Goal: Task Accomplishment & Management: Manage account settings

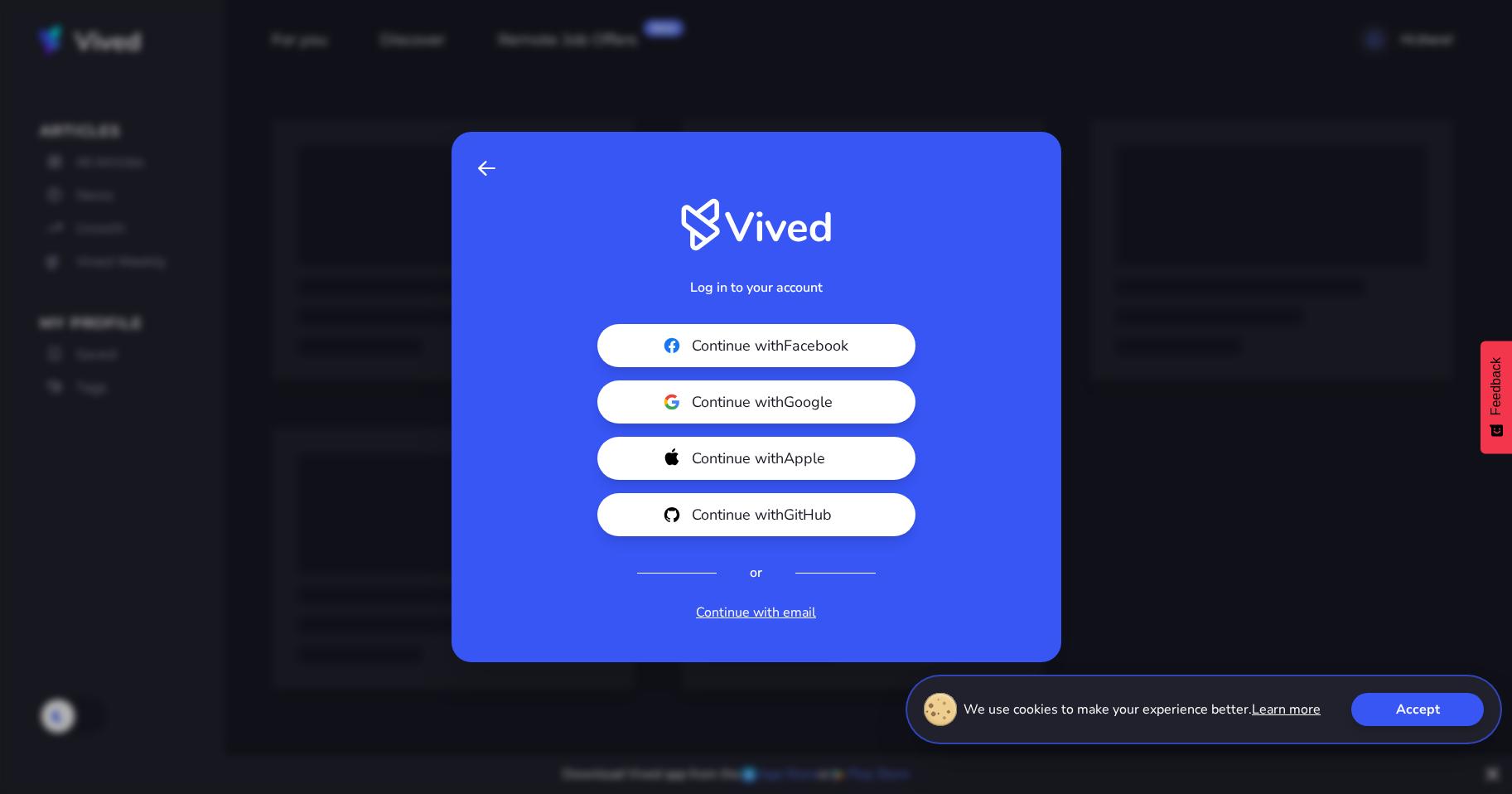
click at [749, 607] on link "Continue with email" at bounding box center [756, 613] width 120 height 20
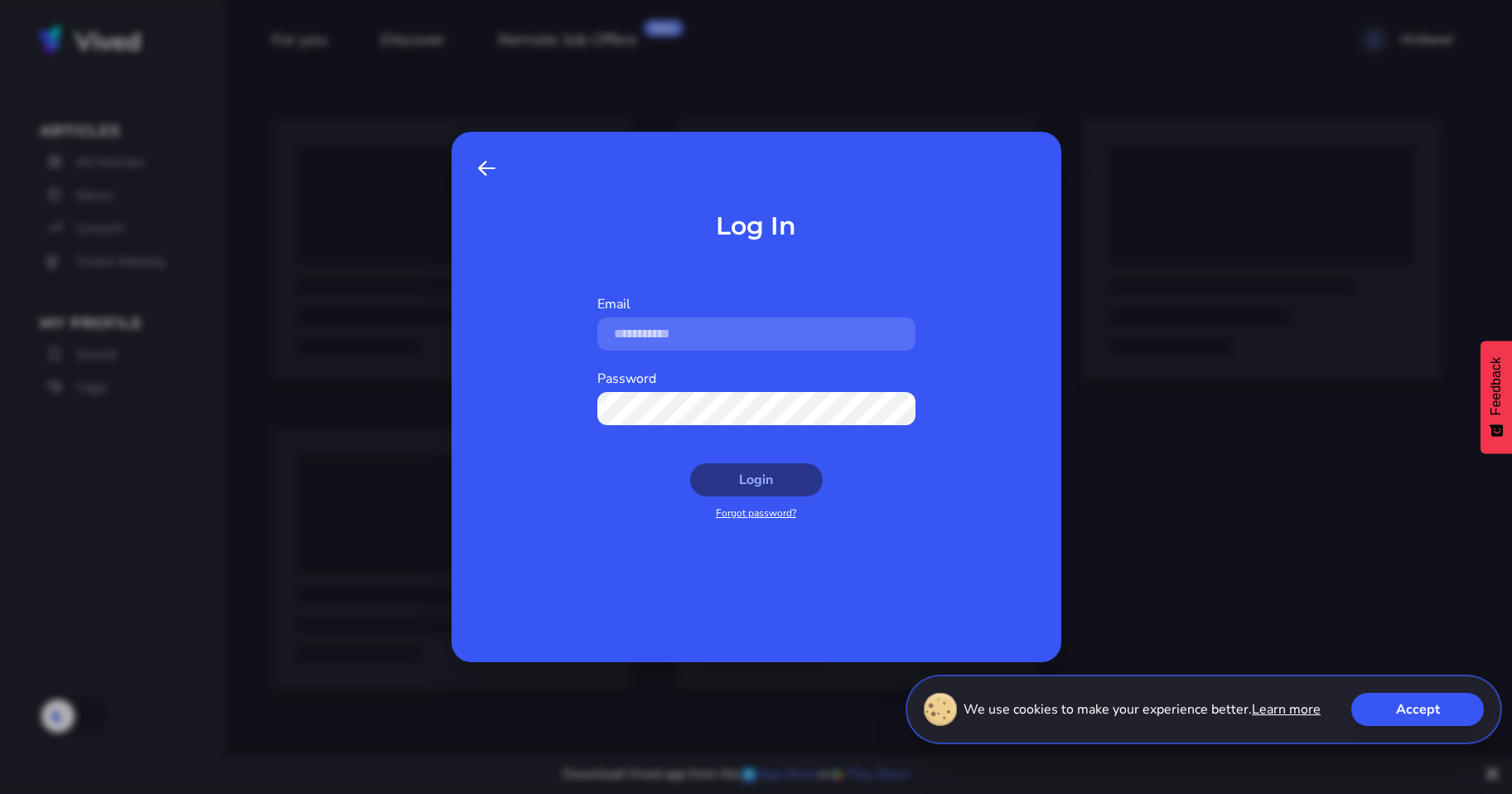
click at [715, 372] on div "Password" at bounding box center [756, 405] width 318 height 74
click at [773, 335] on input "Email" at bounding box center [756, 334] width 318 height 33
click at [0, 0] on div at bounding box center [0, 0] width 0 height 0
click at [809, 327] on input "Email" at bounding box center [756, 334] width 318 height 33
type input "**********"
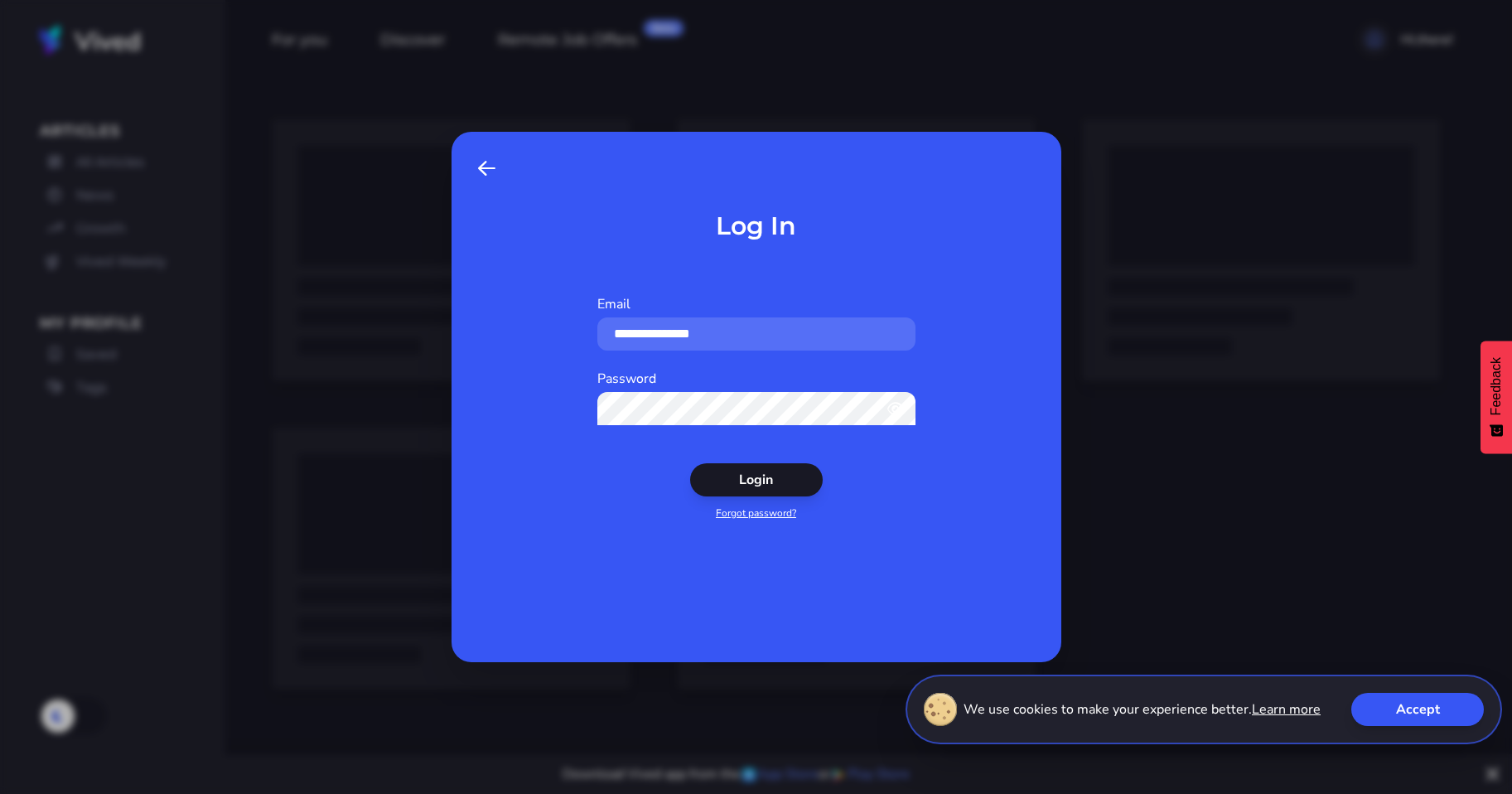
click at [690, 463] on button "Login" at bounding box center [756, 480] width 133 height 33
click at [1201, 793] on div at bounding box center [743, 794] width 1487 height 0
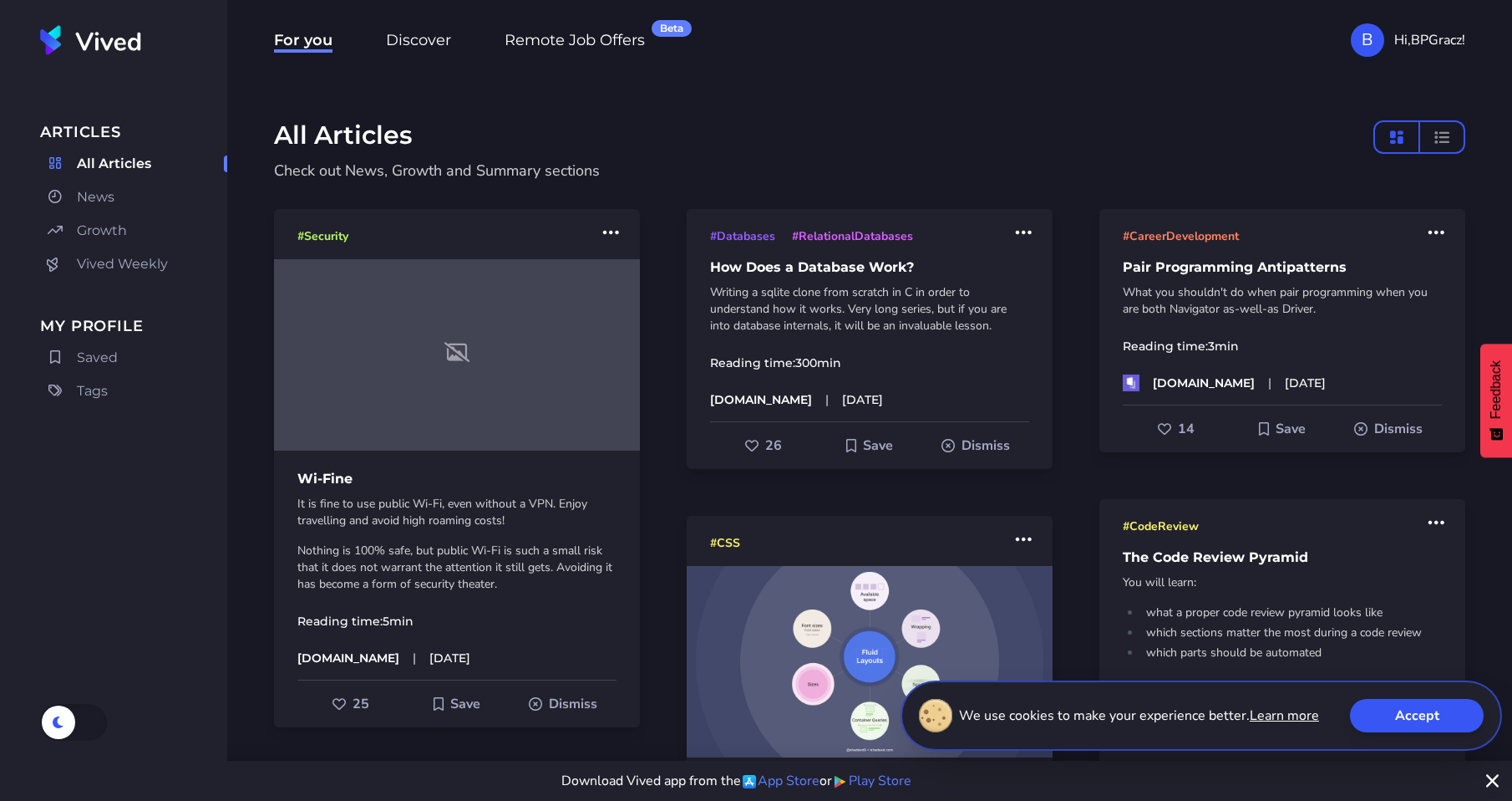
click at [566, 45] on span "Remote Job Offers Beta" at bounding box center [575, 42] width 141 height 22
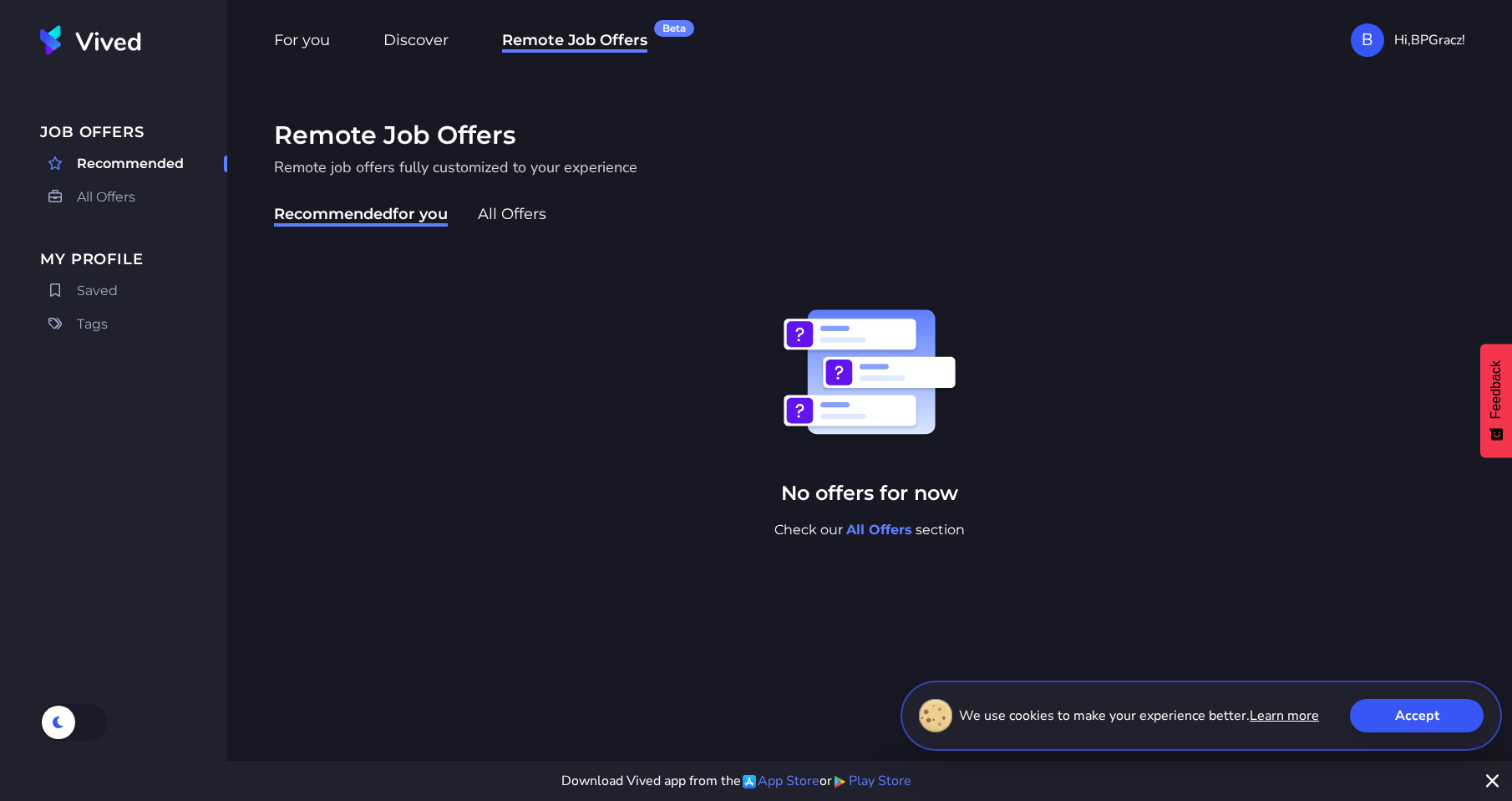
click at [303, 33] on span "For you" at bounding box center [302, 42] width 56 height 22
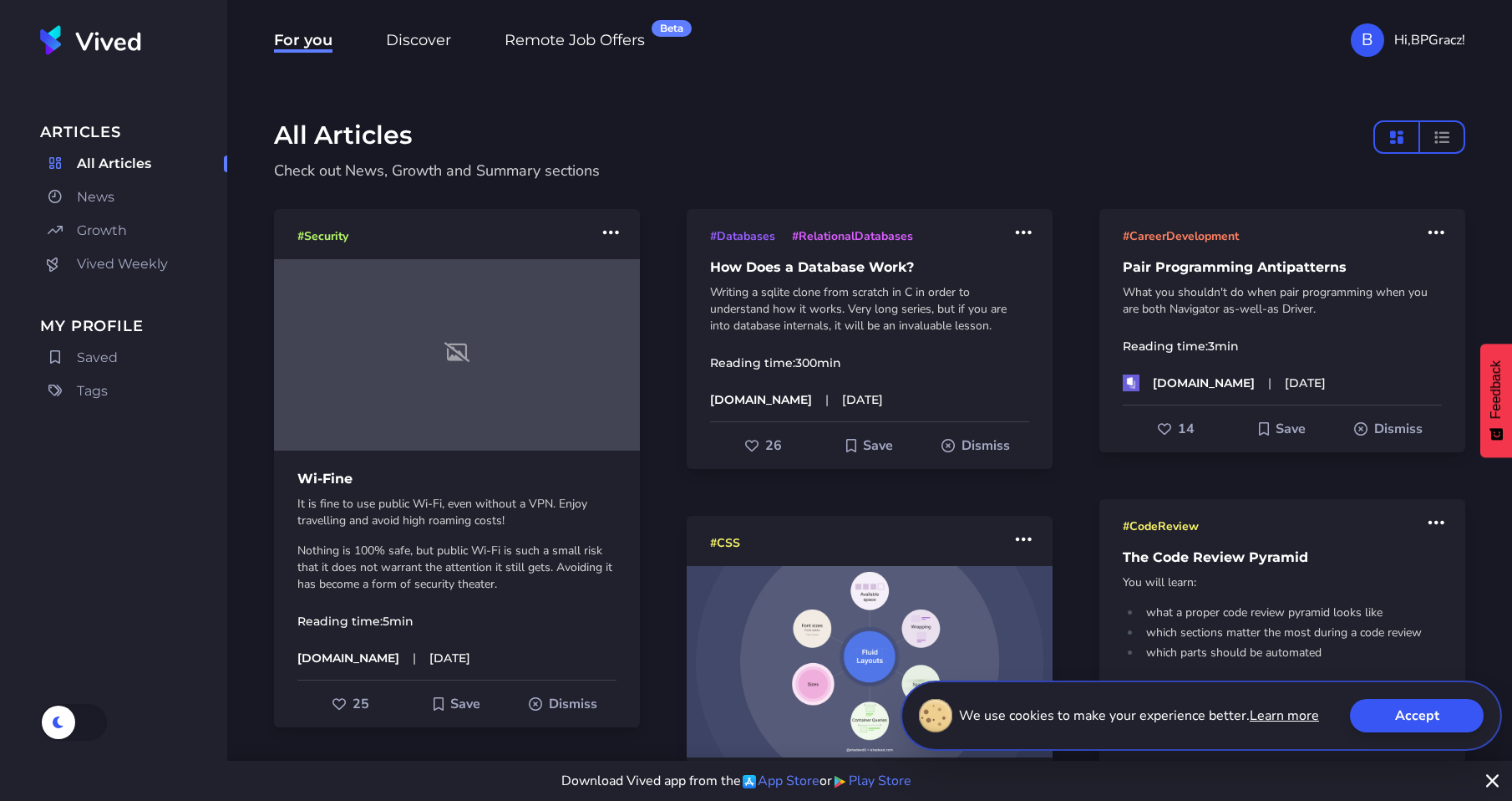
click at [607, 46] on span "Remote Job Offers Beta" at bounding box center [575, 42] width 141 height 22
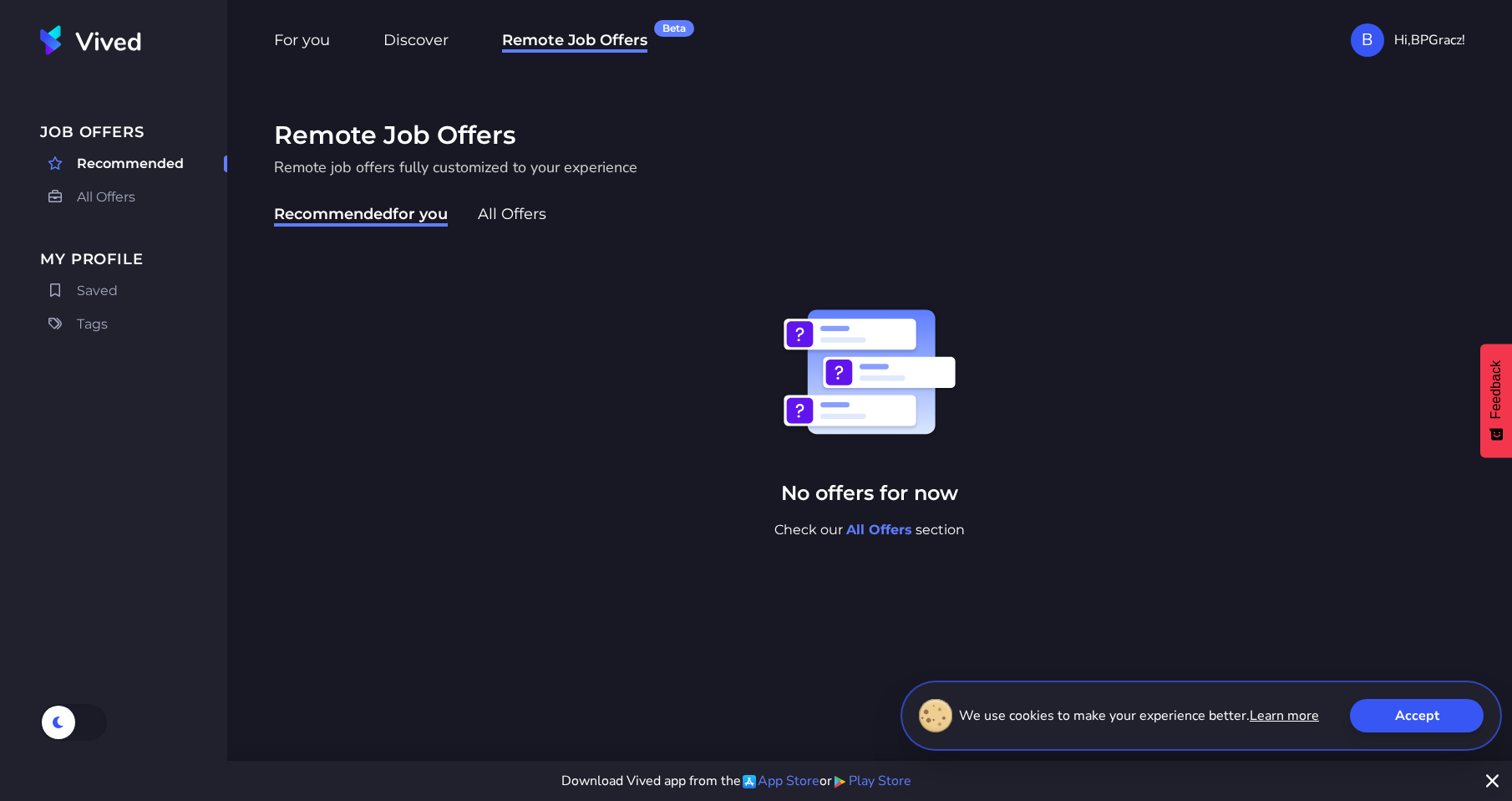
click at [513, 217] on span "All Offers" at bounding box center [512, 216] width 68 height 22
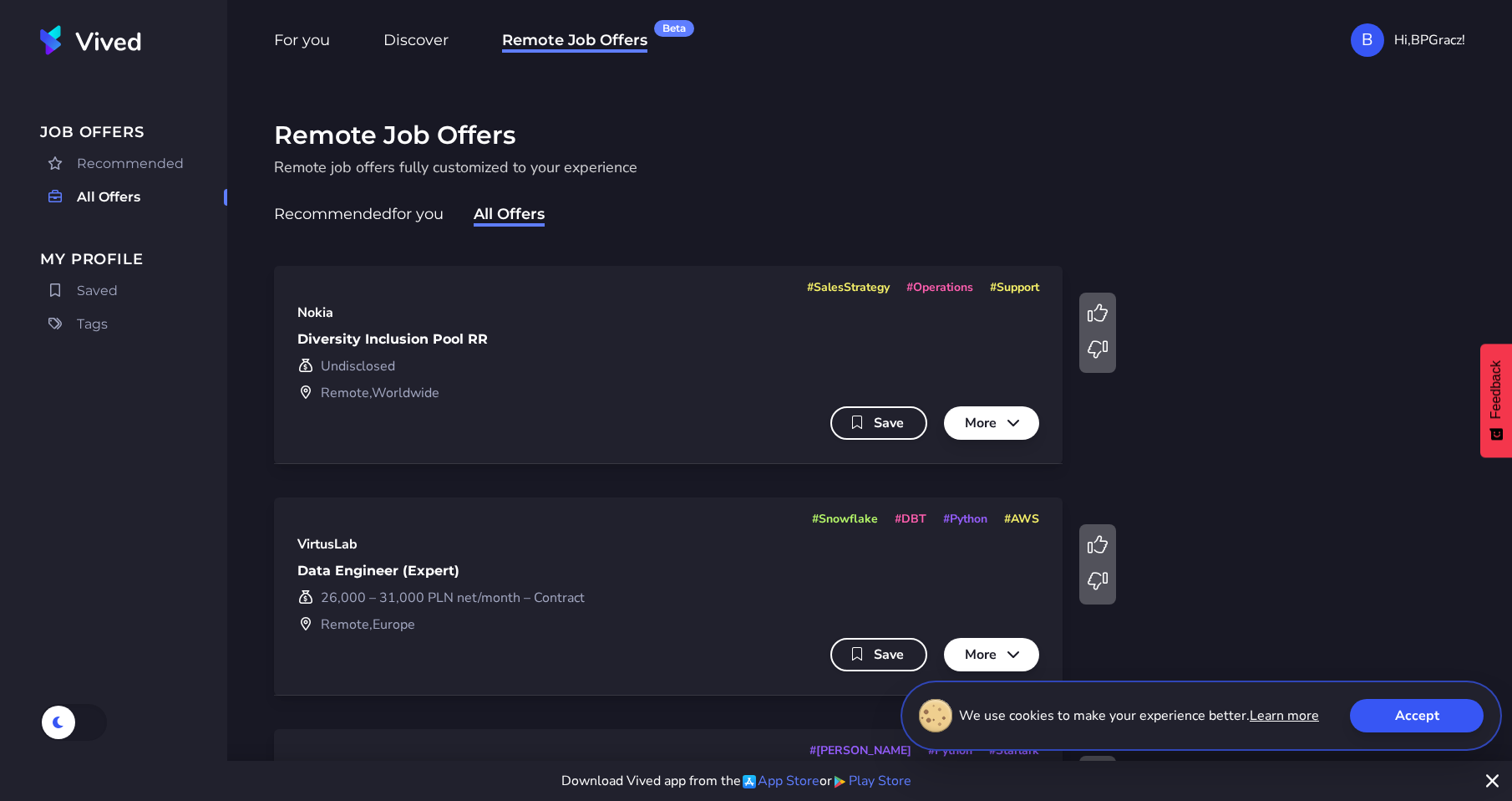
click at [312, 44] on span "For you" at bounding box center [302, 42] width 56 height 22
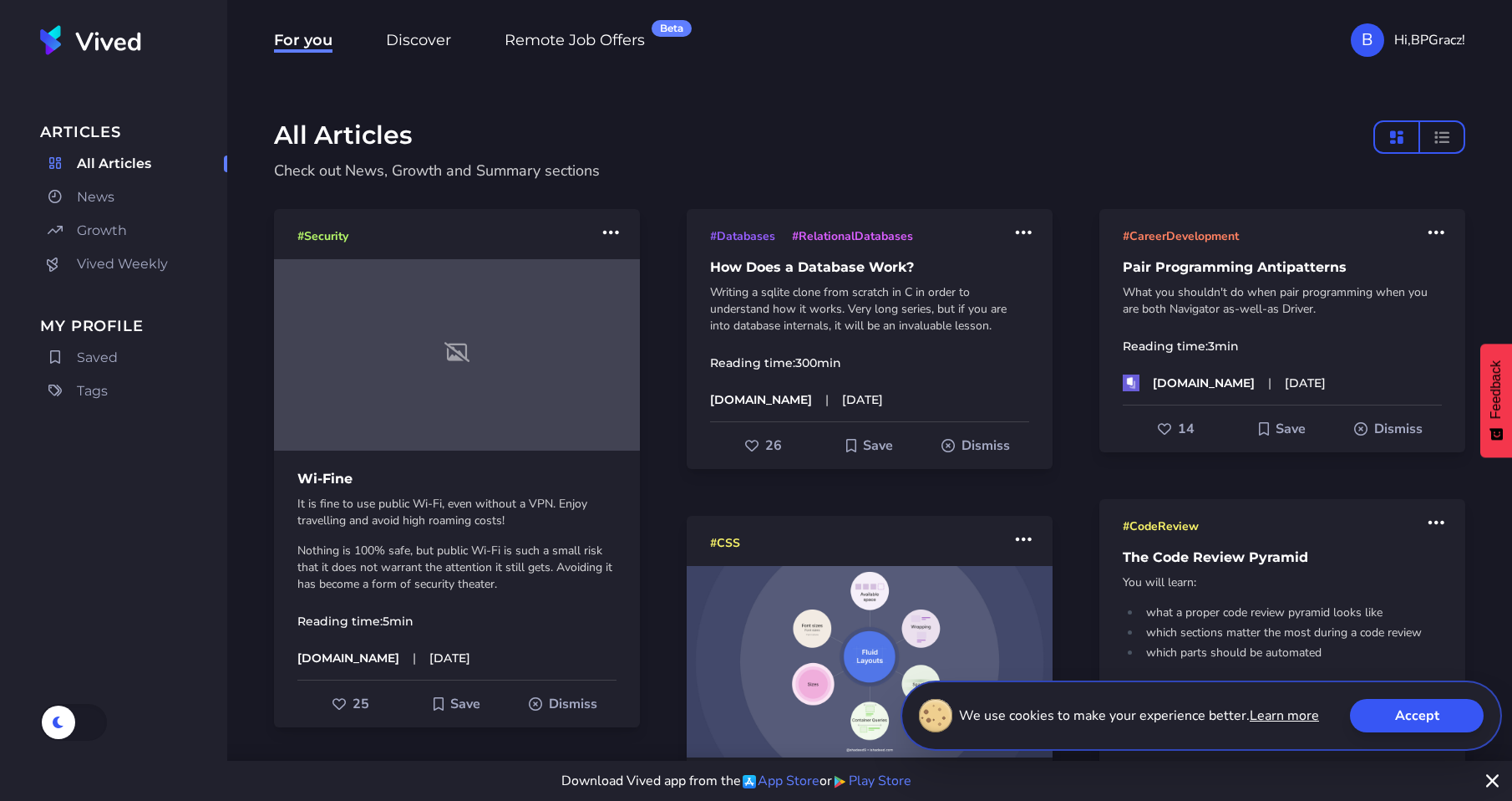
click at [1430, 716] on button "Accept" at bounding box center [1417, 716] width 134 height 34
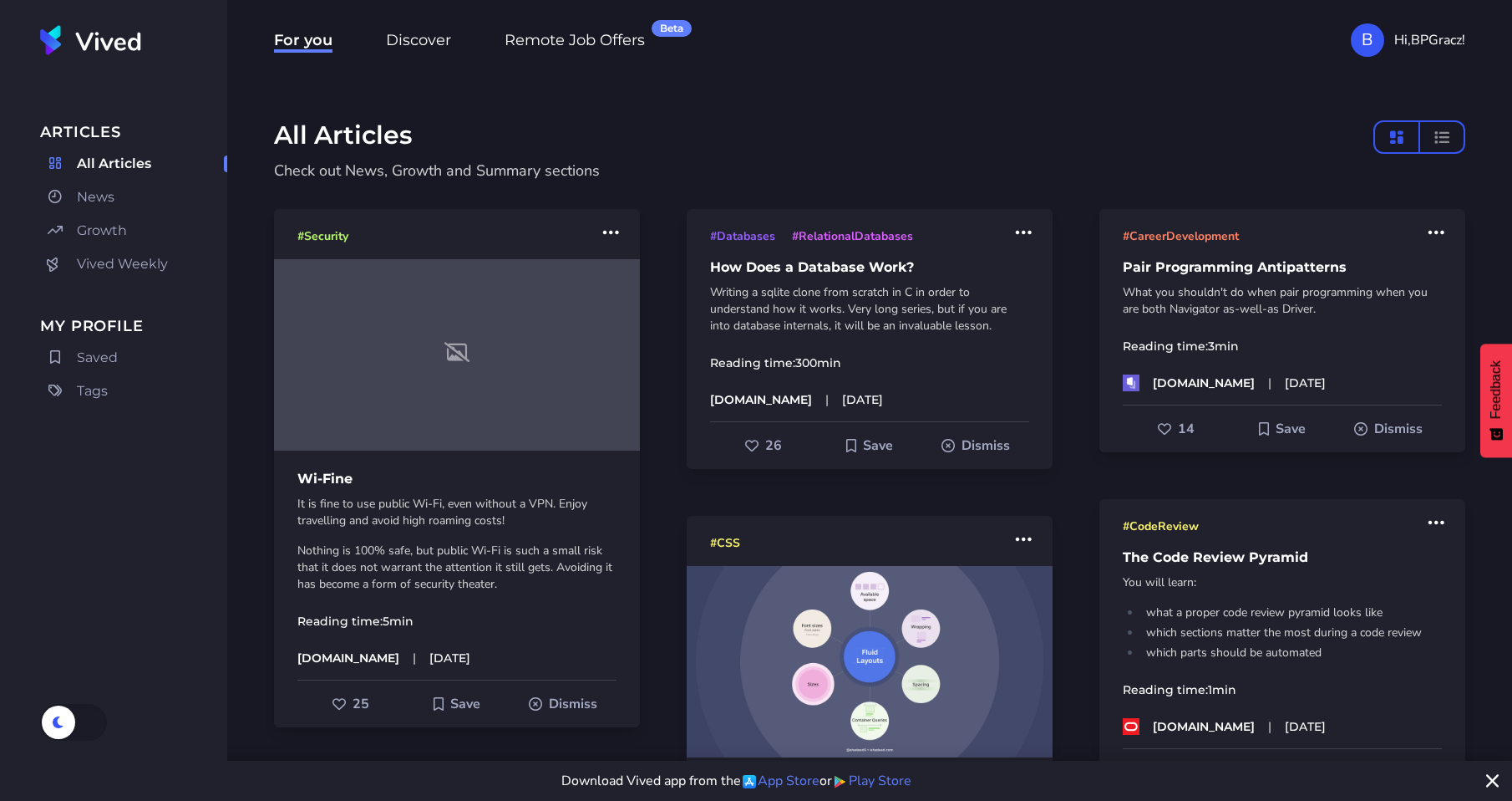
click at [1416, 38] on span "Hi, BPGracz !" at bounding box center [1429, 40] width 71 height 20
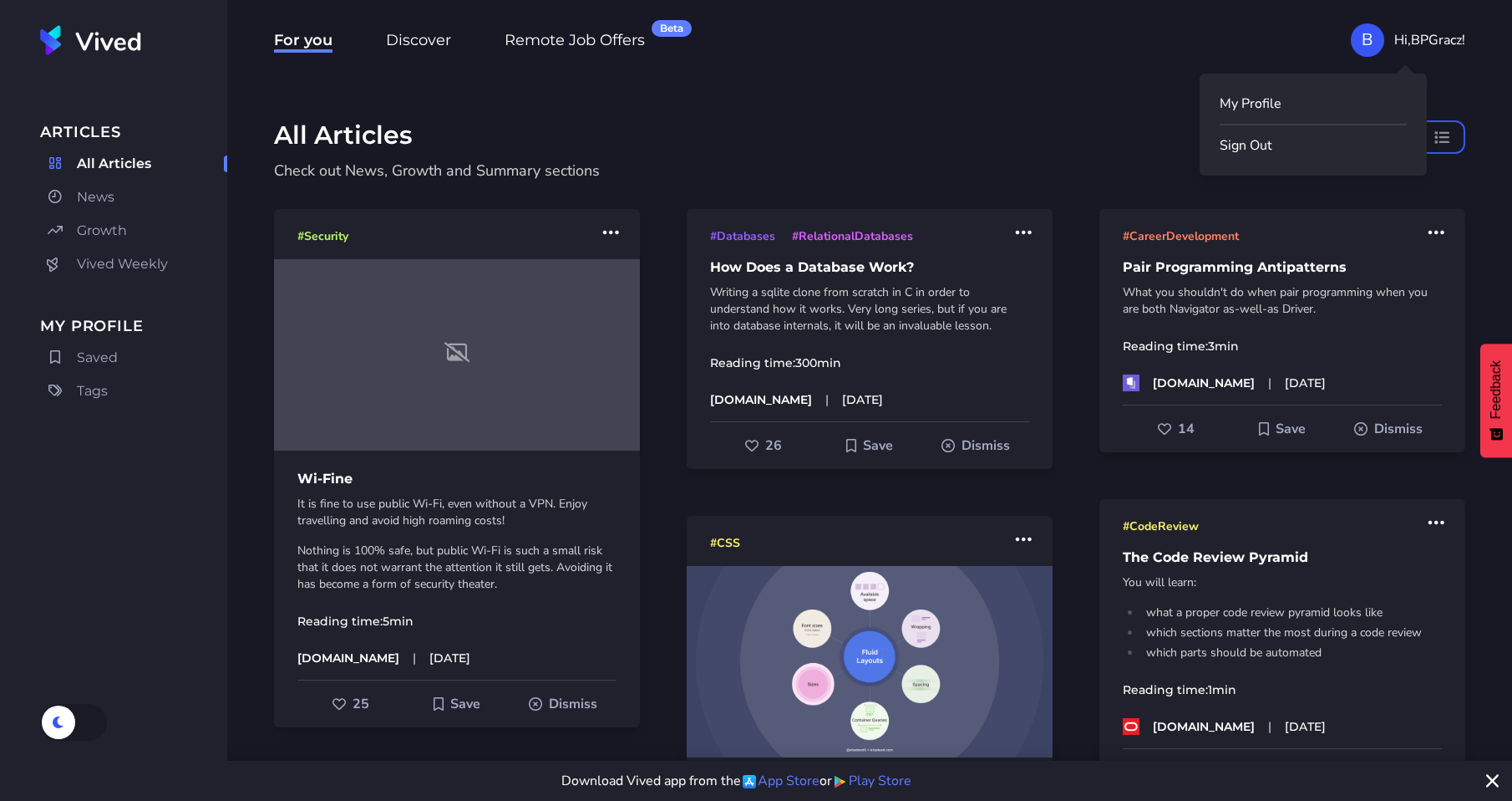
click at [1245, 103] on link "My Profile" at bounding box center [1313, 104] width 187 height 20
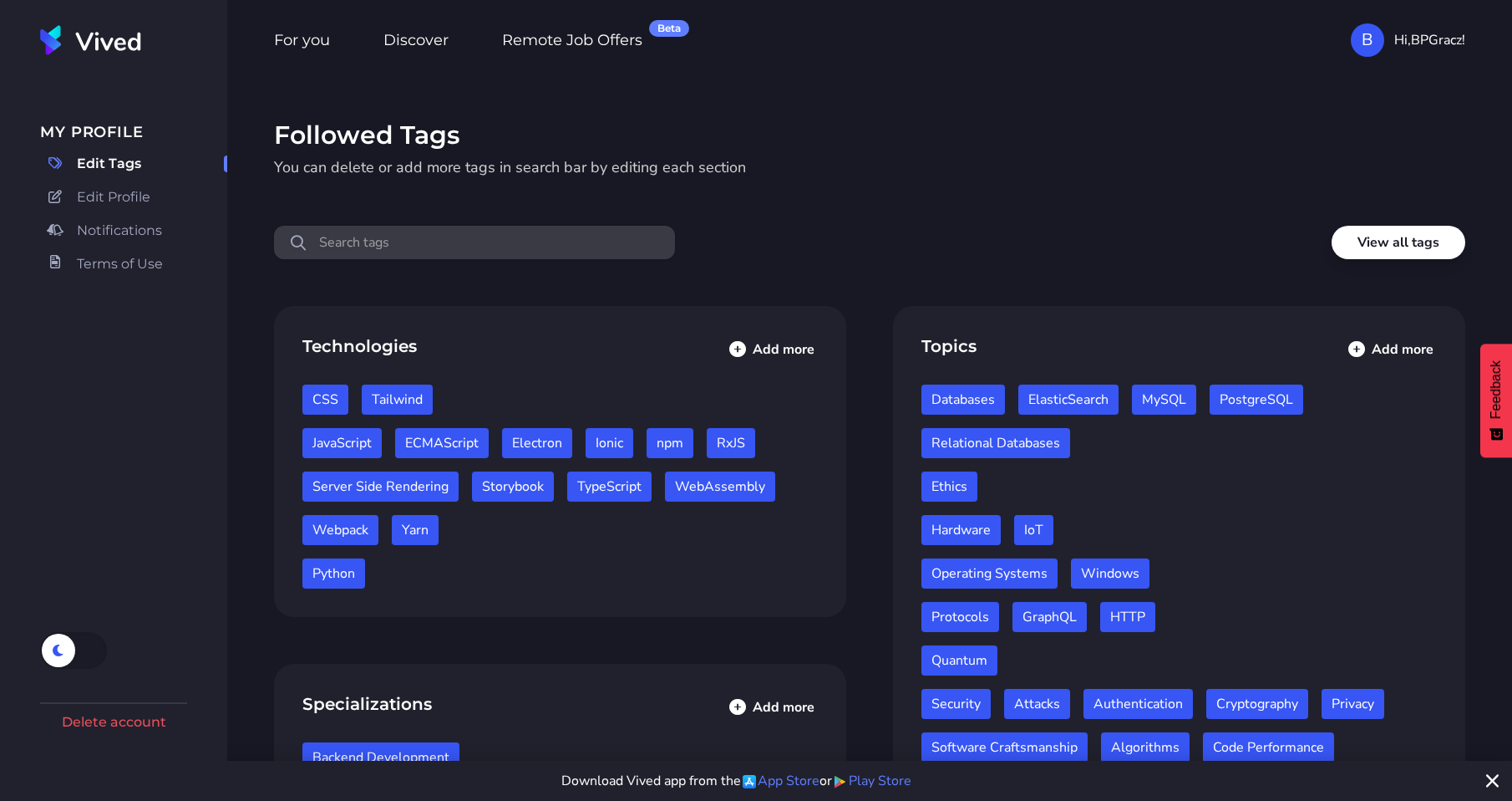
click at [88, 199] on span "Edit Profile" at bounding box center [113, 197] width 73 height 20
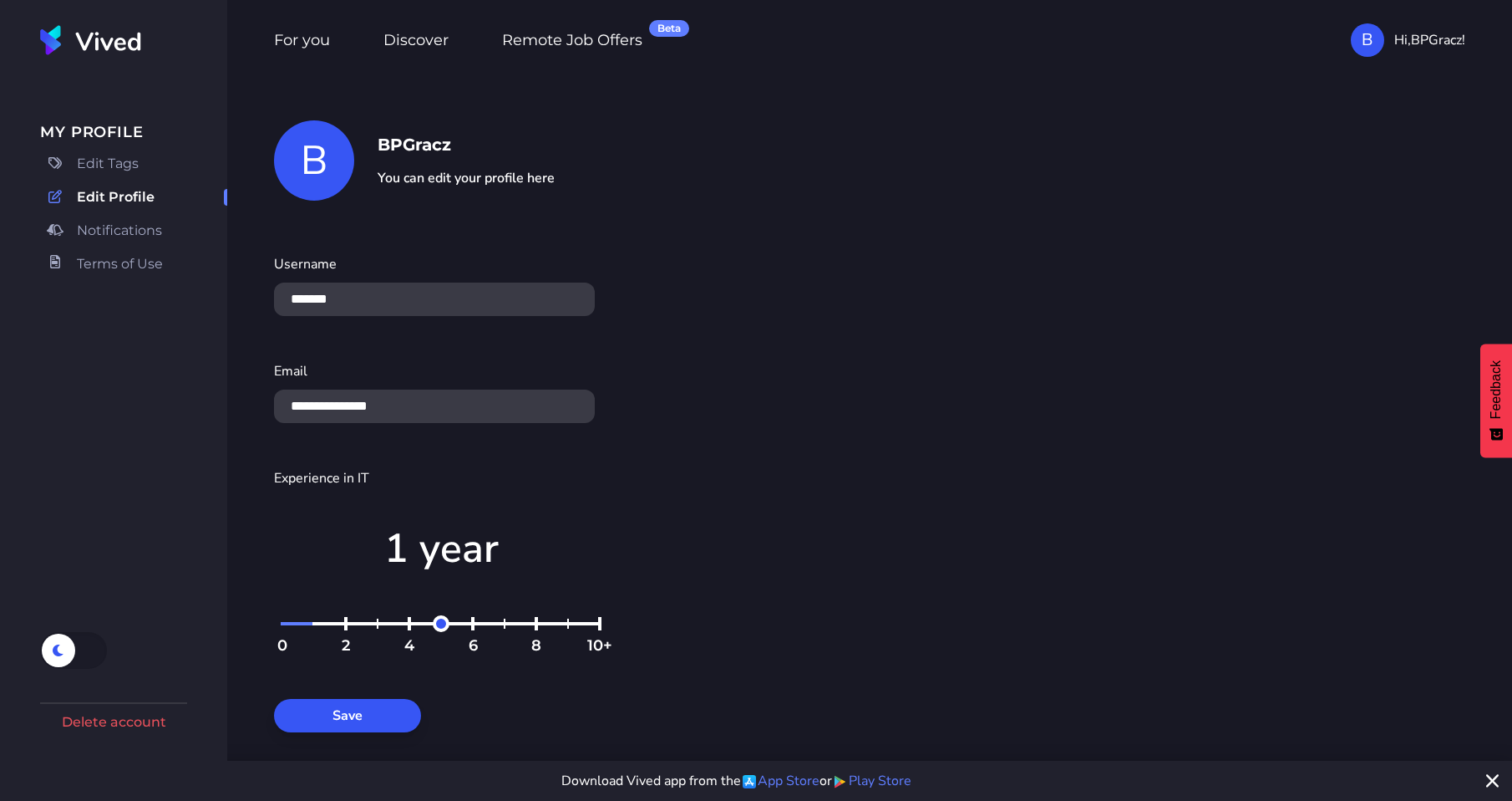
type input "*"
click at [287, 620] on input "Experience in IT" at bounding box center [441, 634] width 334 height 37
click at [237, 463] on div "**********" at bounding box center [870, 426] width 1285 height 692
click at [108, 161] on span "Edit Tags" at bounding box center [107, 164] width 62 height 20
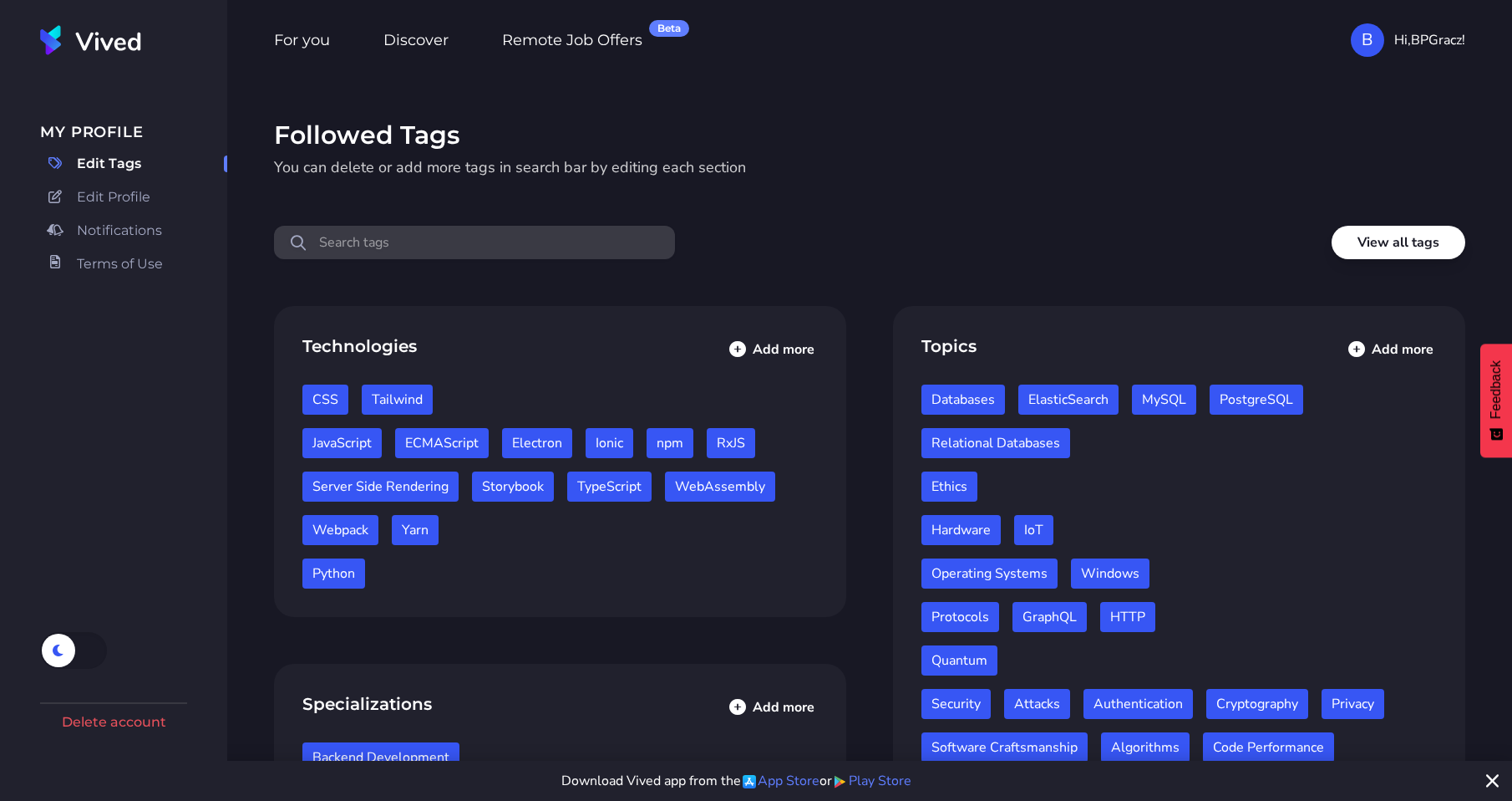
click at [1452, 40] on span "Hi, BPGracz !" at bounding box center [1429, 40] width 71 height 20
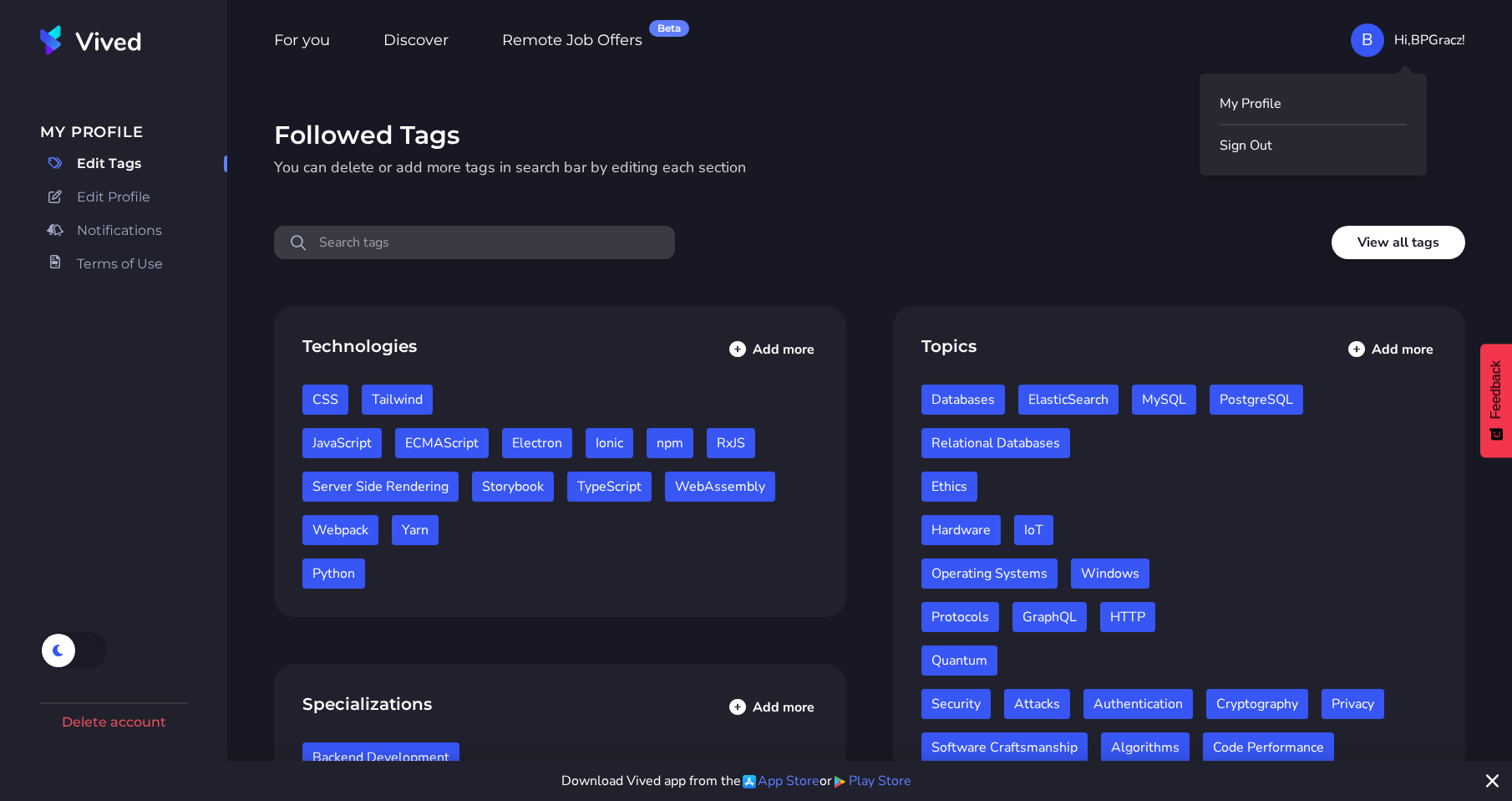
click at [1264, 153] on button "Sign Out" at bounding box center [1313, 146] width 187 height 20
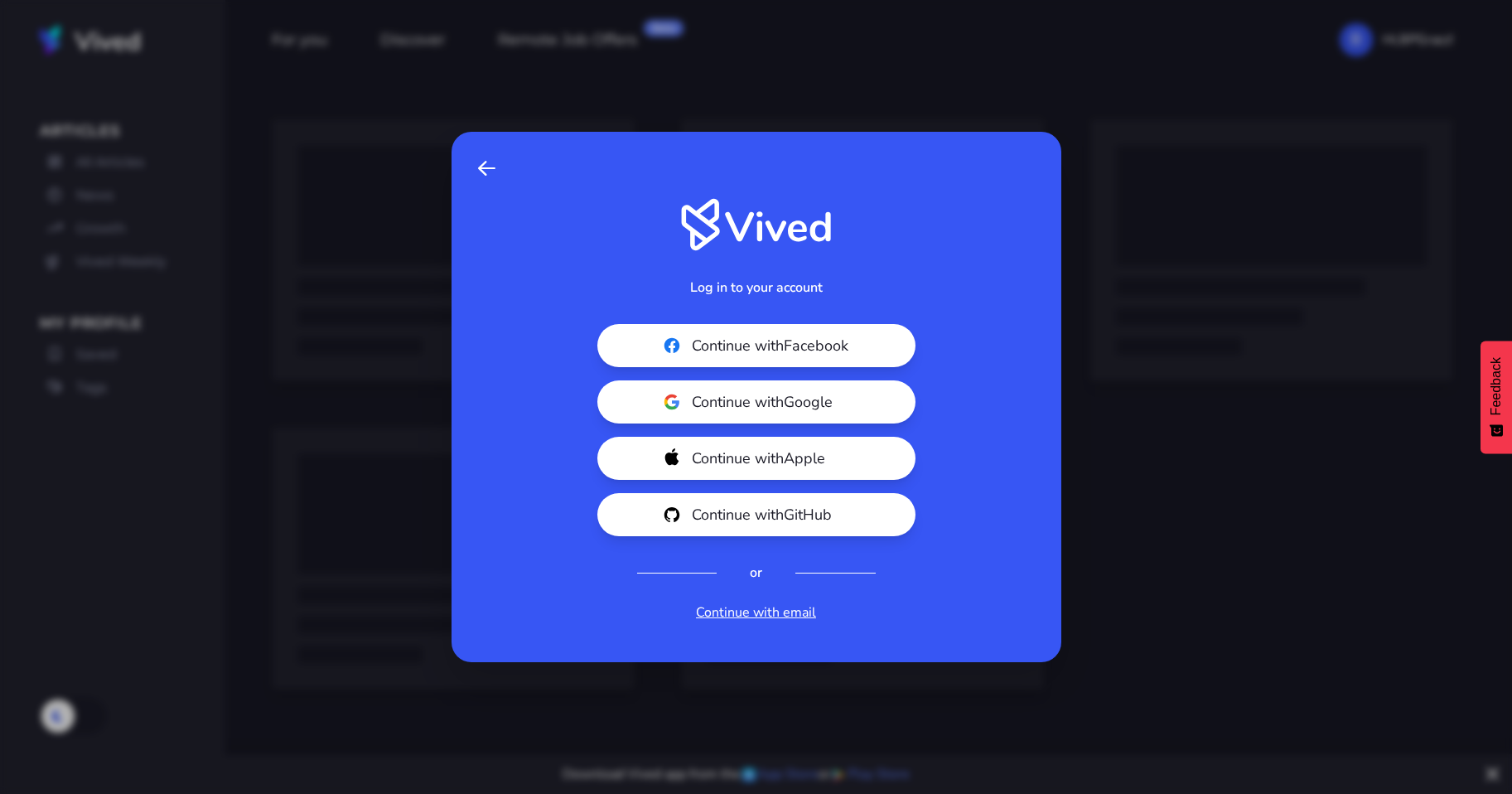
click at [764, 613] on link "Continue with email" at bounding box center [756, 613] width 120 height 20
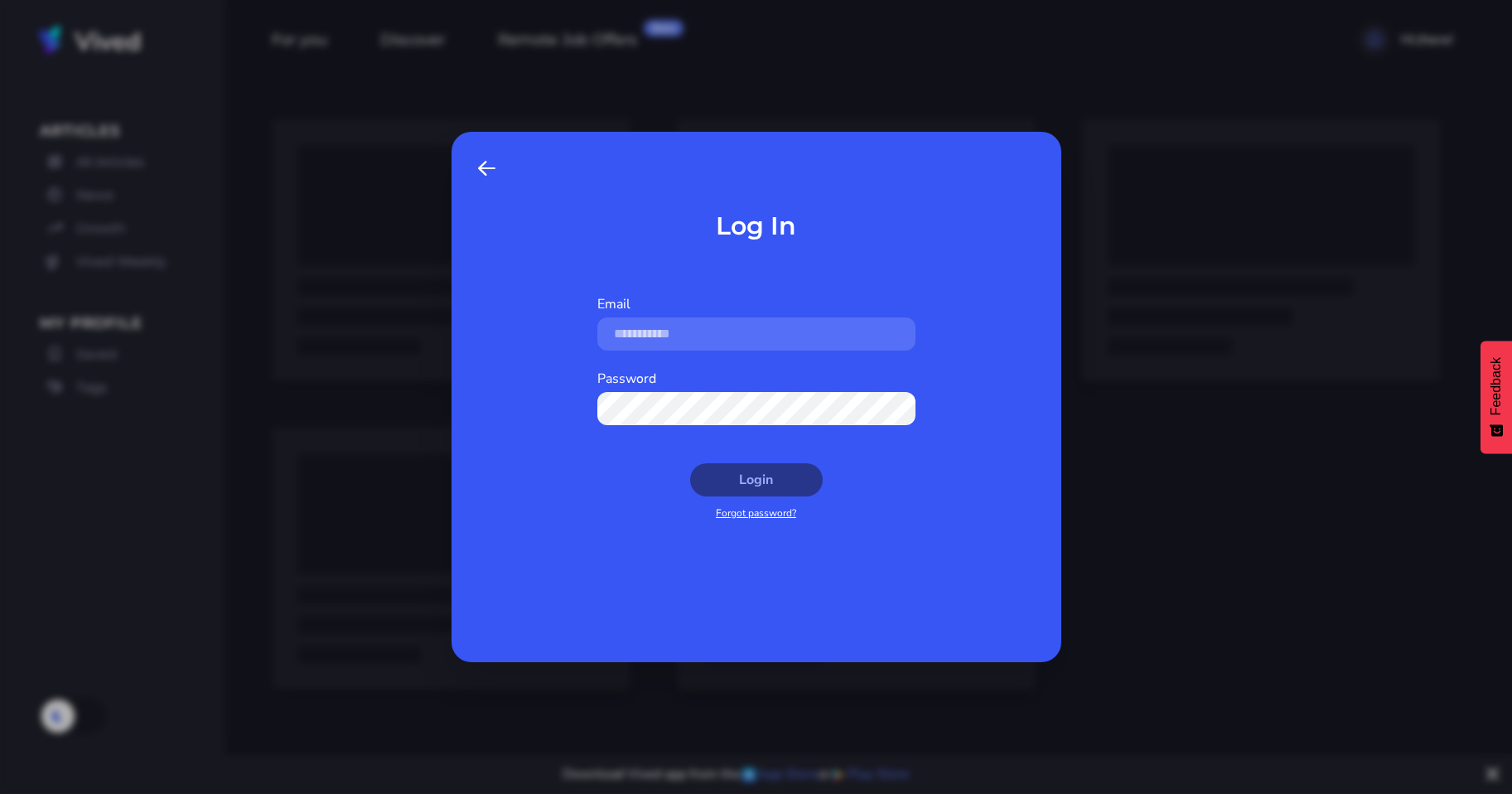
click at [741, 515] on link "Forgot password?" at bounding box center [756, 513] width 80 height 13
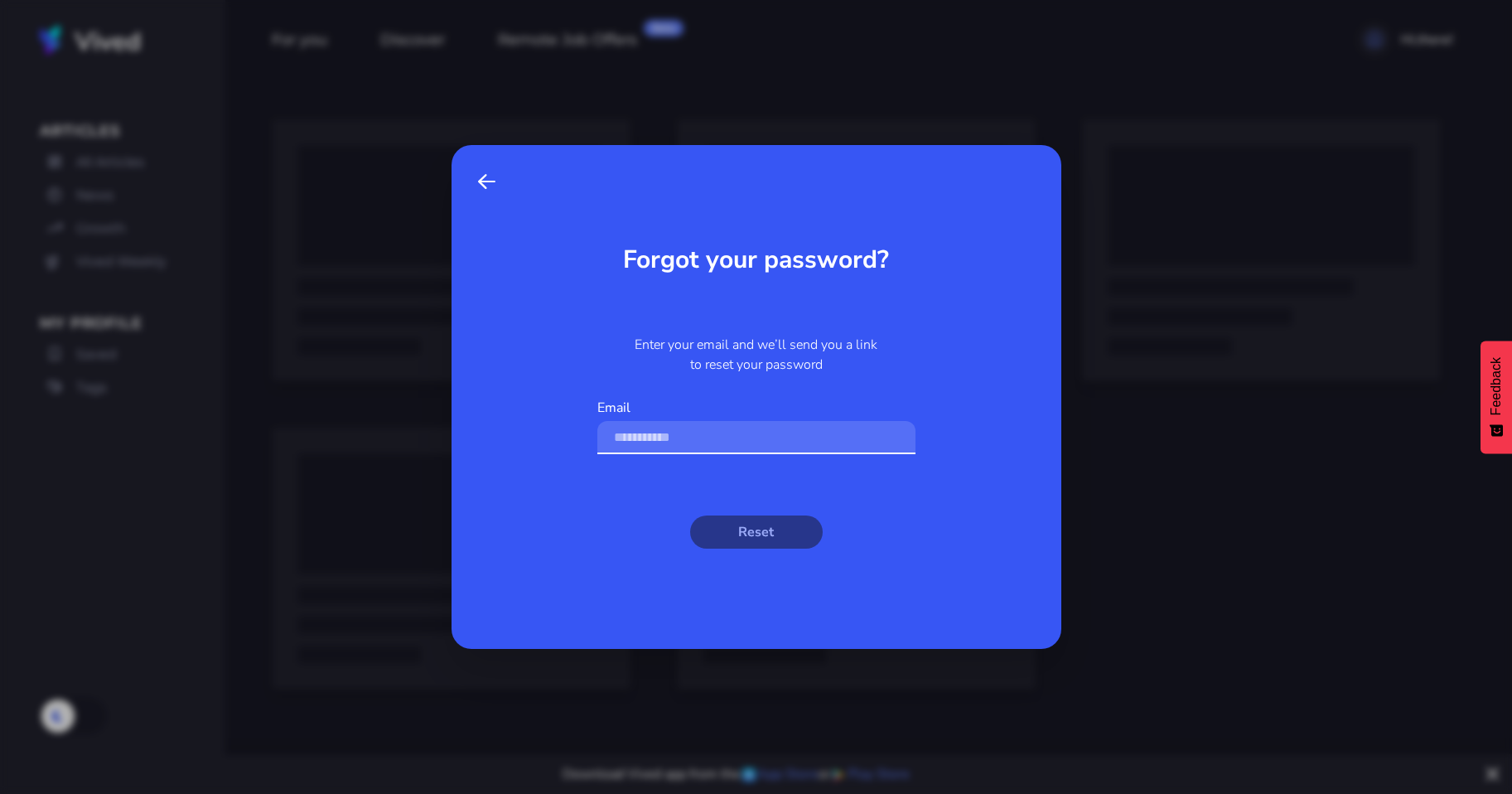
click at [739, 445] on input "Email" at bounding box center [756, 438] width 318 height 33
type input "**********"
click at [738, 521] on button "Reset" at bounding box center [756, 532] width 133 height 33
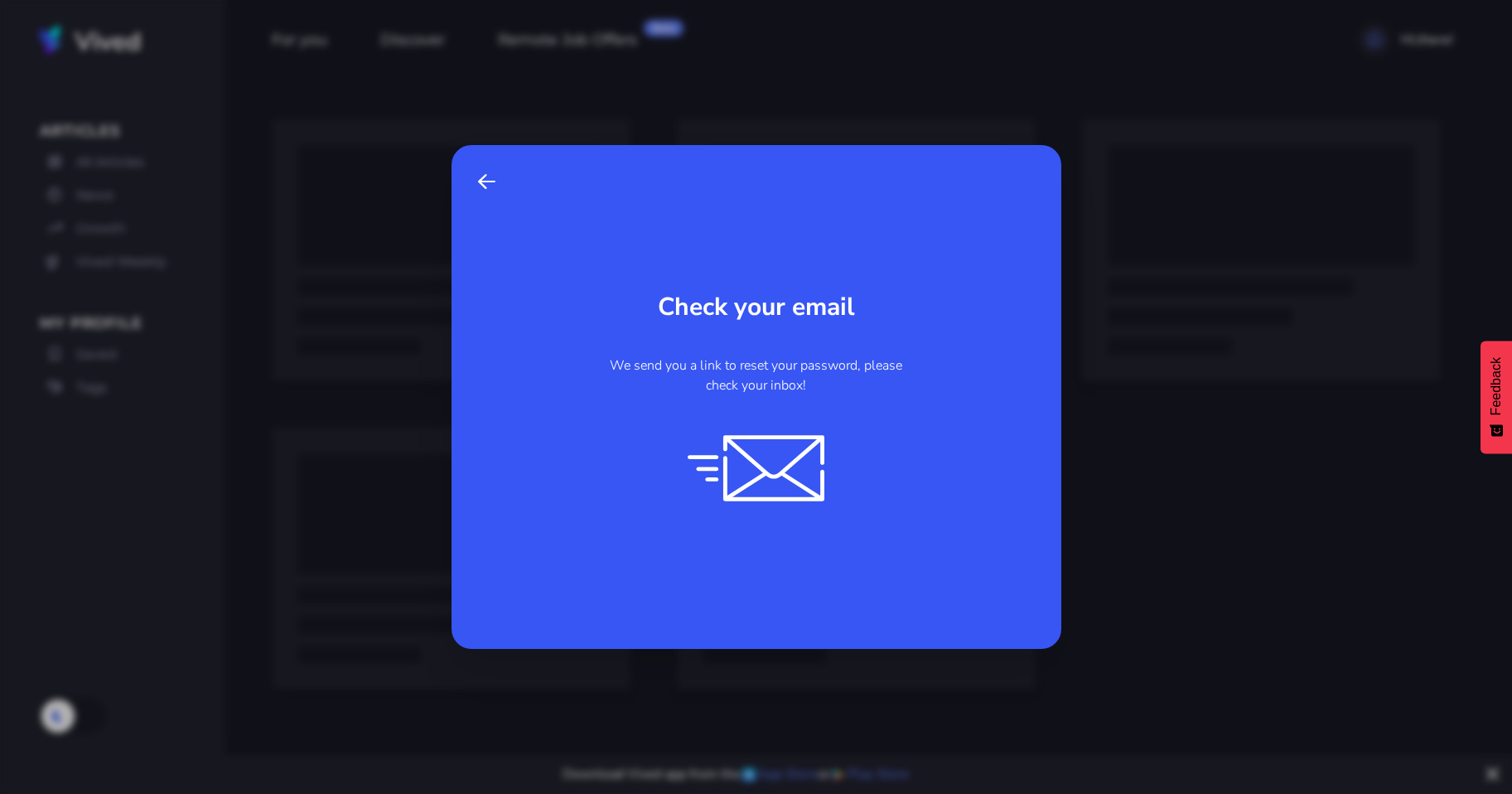
click at [847, 367] on h2 "We send you a link to reset your password, please check your inbox!" at bounding box center [756, 375] width 293 height 40
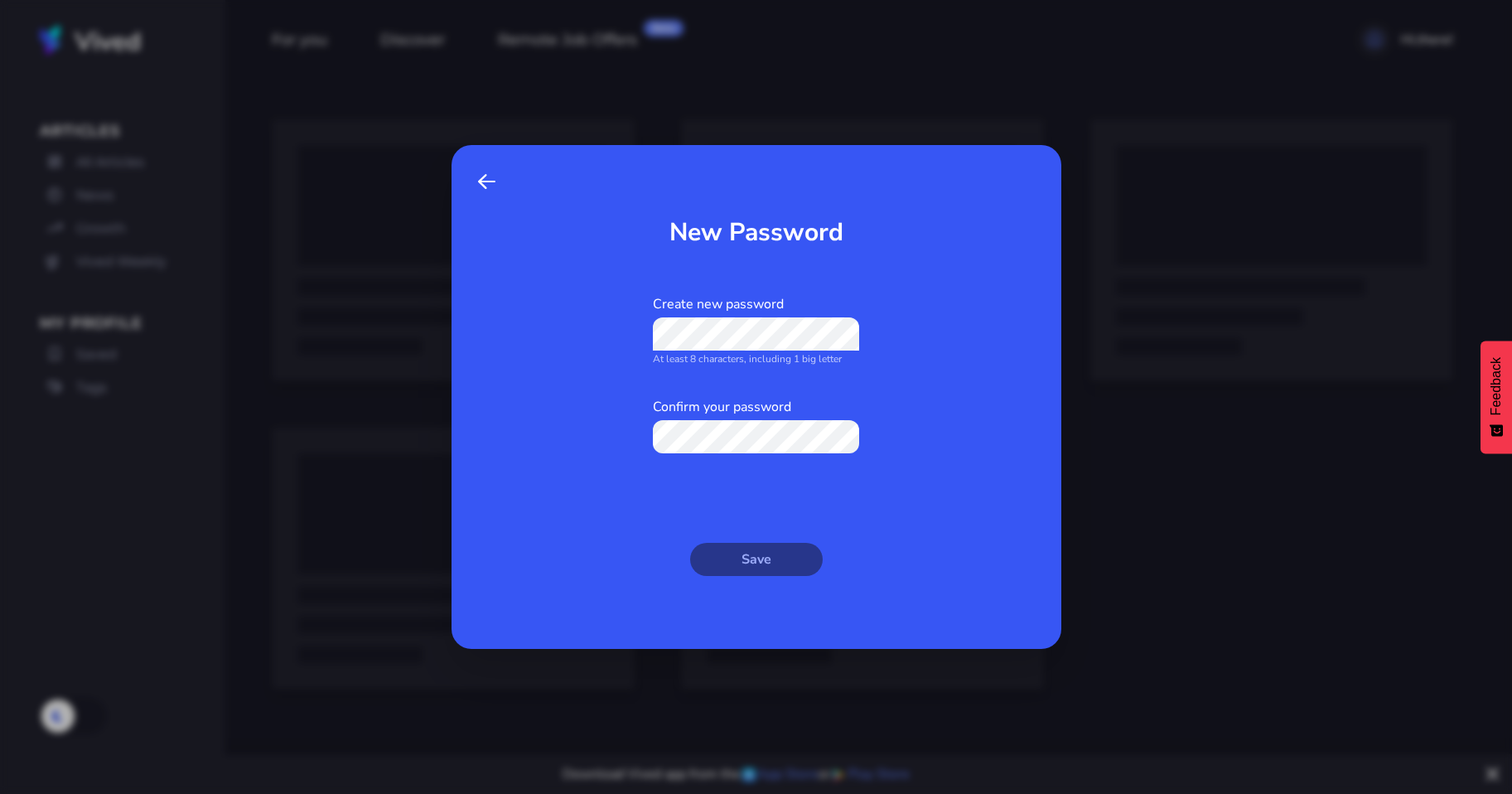
scroll to position [0, 11]
click at [685, 793] on div at bounding box center [750, 794] width 1499 height 0
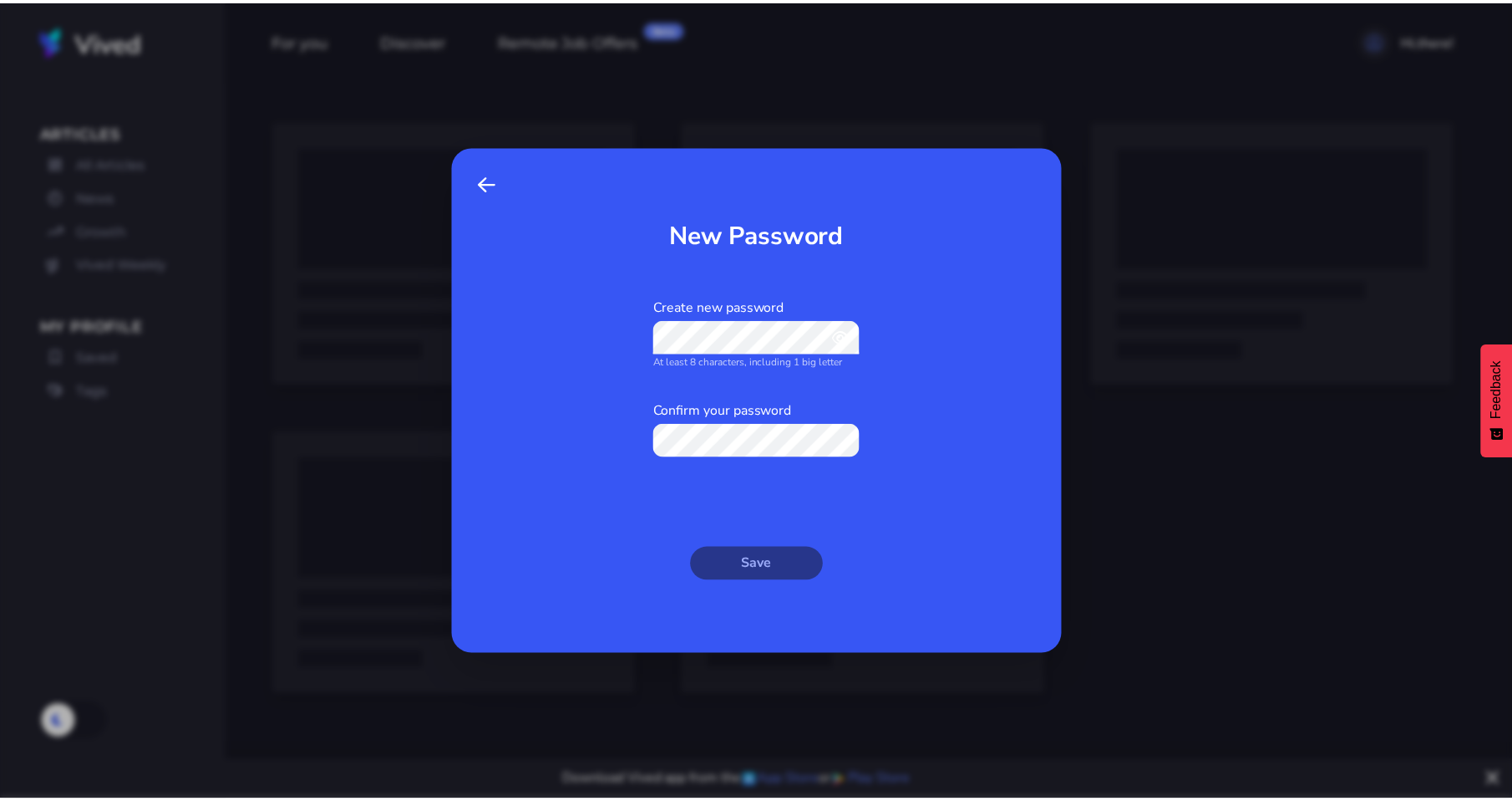
scroll to position [0, 0]
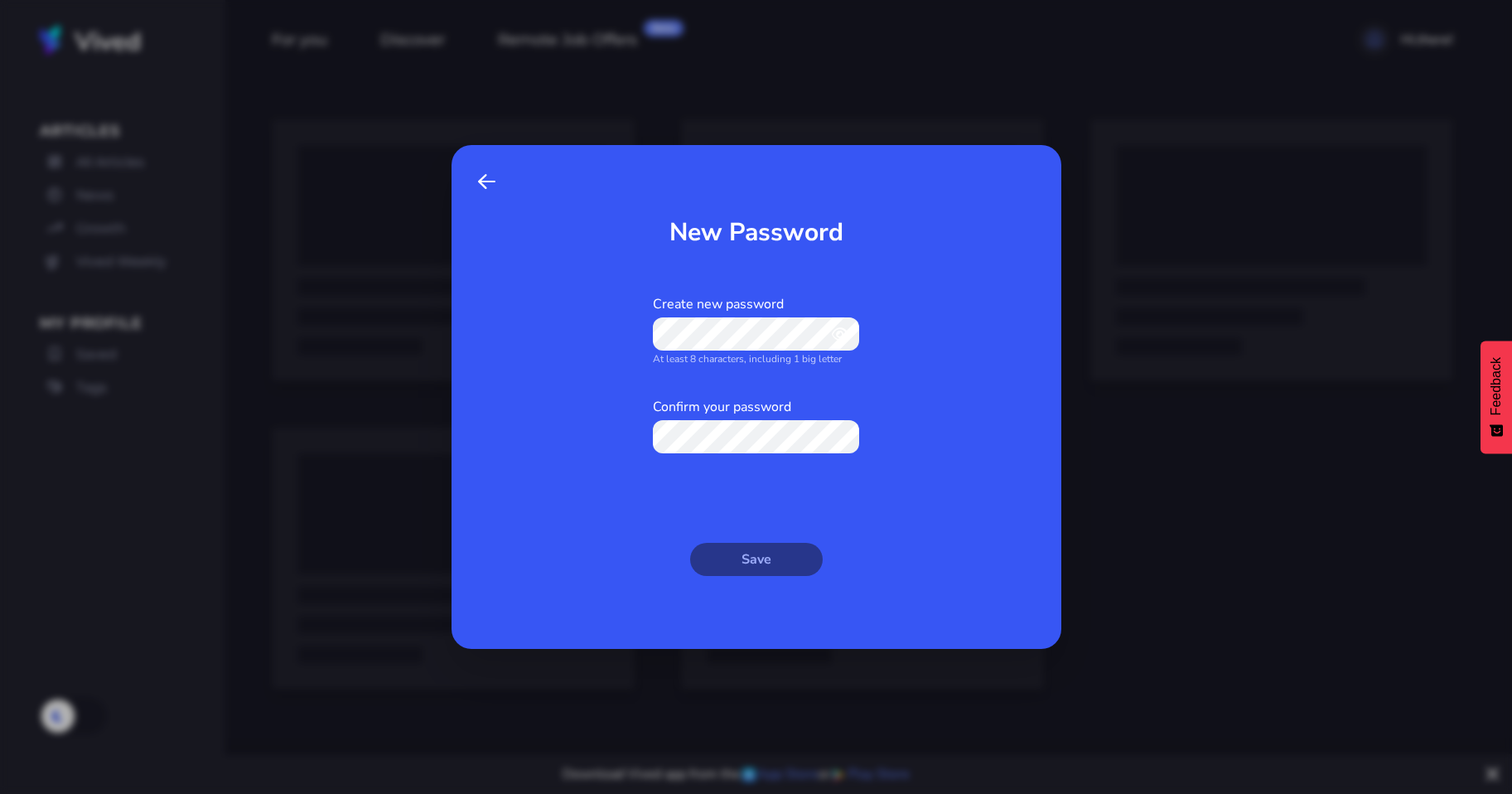
click at [745, 793] on div at bounding box center [750, 794] width 1499 height 0
drag, startPoint x: 1011, startPoint y: 481, endPoint x: 920, endPoint y: 518, distance: 98.2
click at [1011, 482] on div "New Password Create new password Show password At least 8 characters, including…" at bounding box center [756, 396] width 610 height 504
click at [772, 543] on button "Save" at bounding box center [756, 559] width 133 height 33
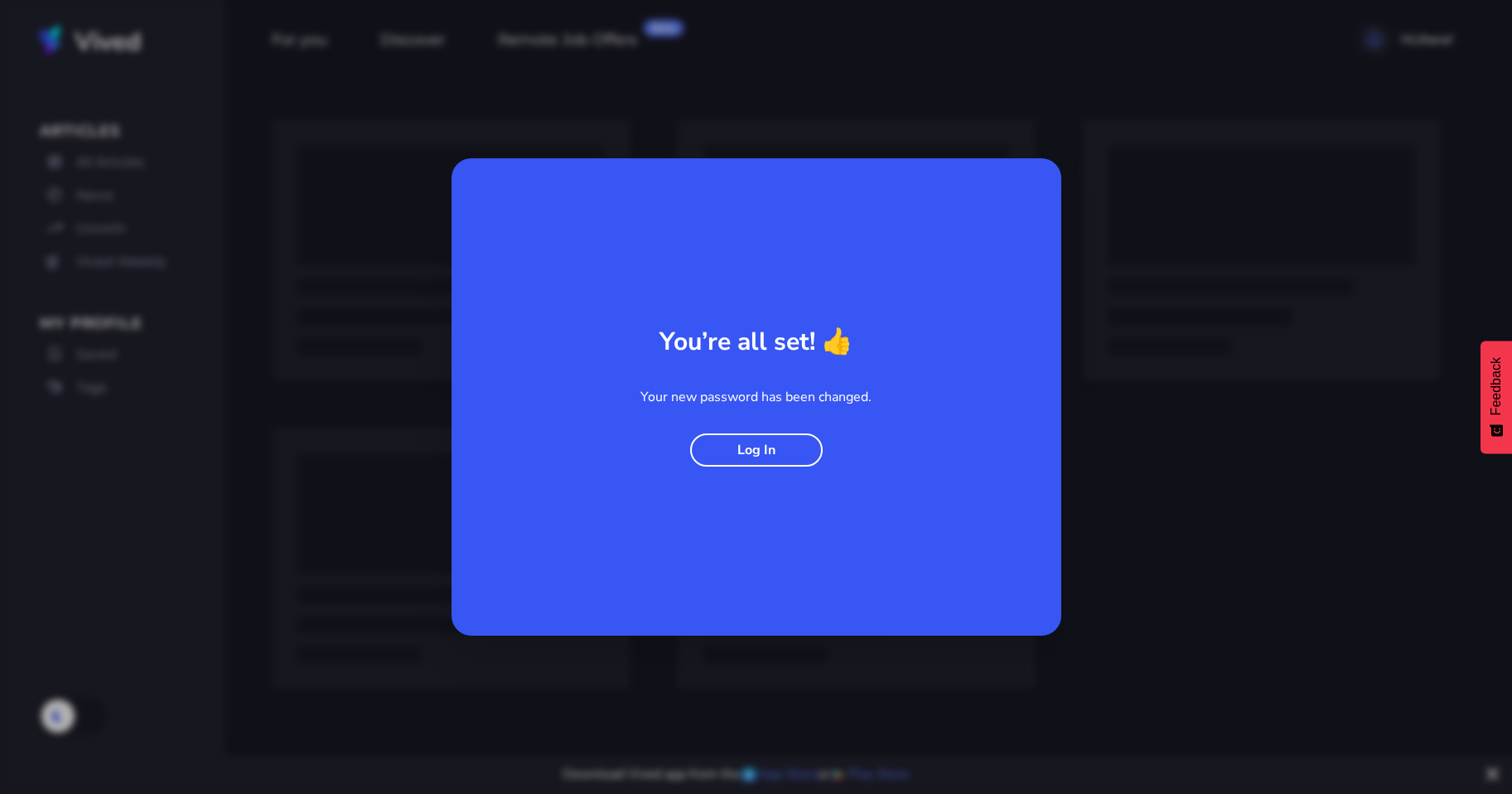
click at [771, 445] on button "Log In" at bounding box center [756, 450] width 133 height 33
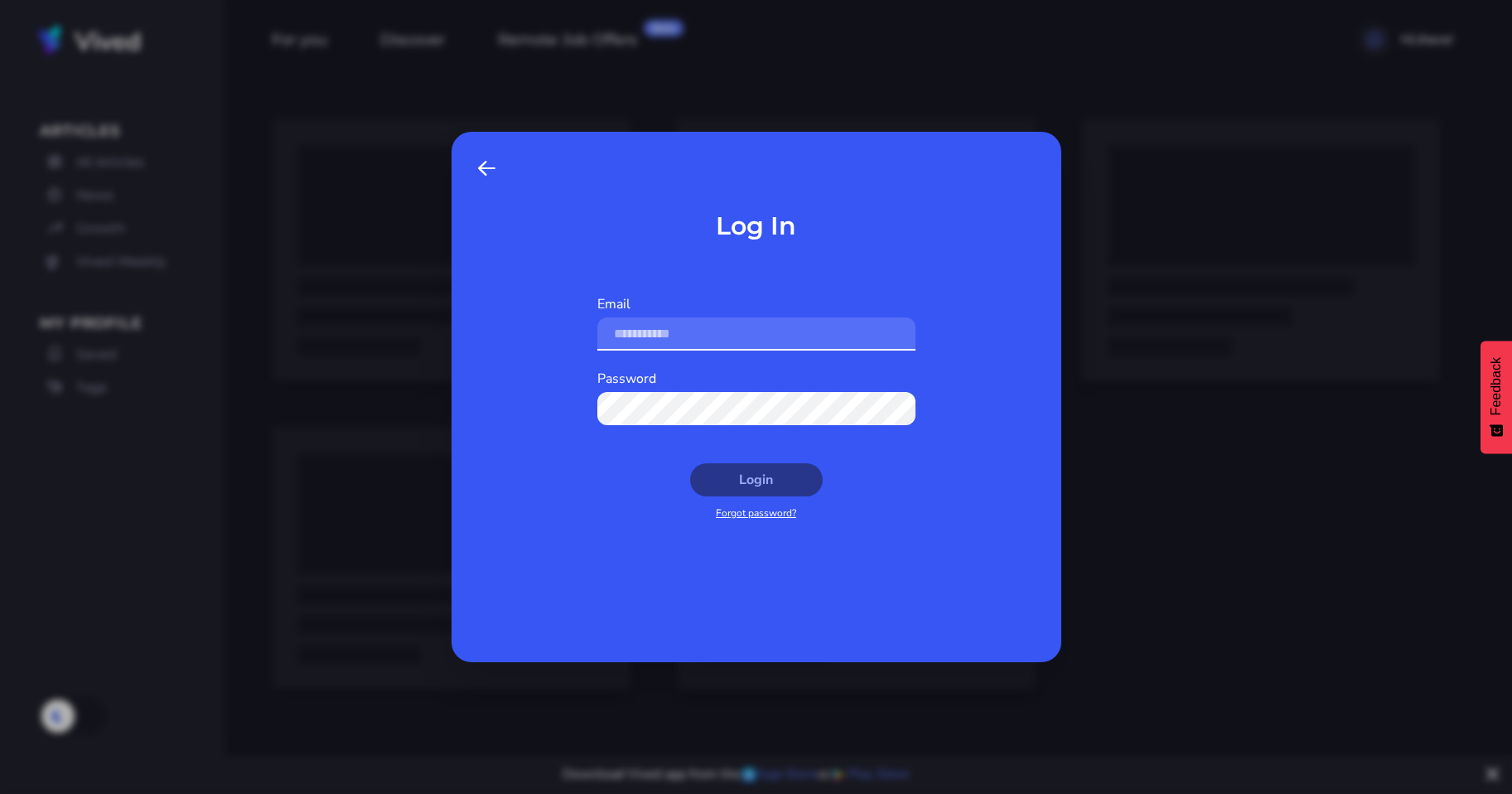
click at [693, 336] on input "Email" at bounding box center [756, 334] width 318 height 33
click at [690, 793] on div at bounding box center [743, 794] width 1487 height 0
type input "**********"
click at [731, 468] on button "Login" at bounding box center [756, 480] width 133 height 33
